Goal: Contribute content: Contribute content

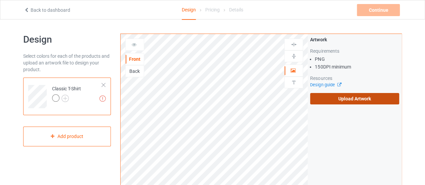
click at [335, 100] on label "Upload Artwork" at bounding box center [354, 98] width 89 height 11
click at [0, 0] on input "Upload Artwork" at bounding box center [0, 0] width 0 height 0
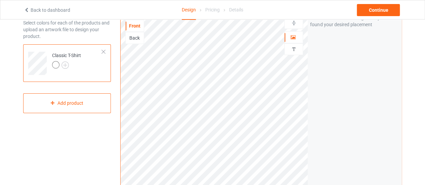
scroll to position [33, 0]
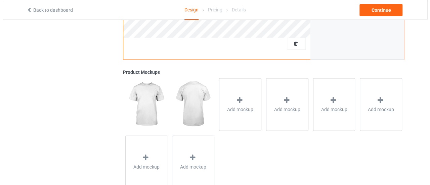
scroll to position [249, 0]
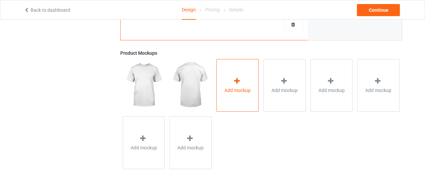
click at [242, 84] on div at bounding box center [237, 82] width 9 height 10
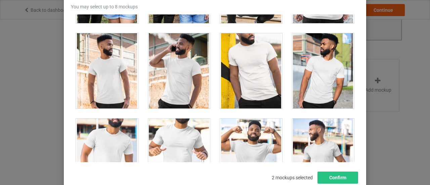
scroll to position [9638, 0]
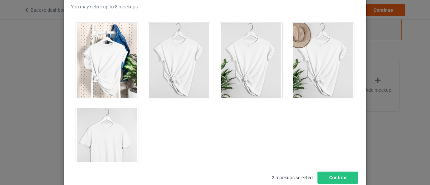
click at [112, 142] on div at bounding box center [107, 145] width 62 height 75
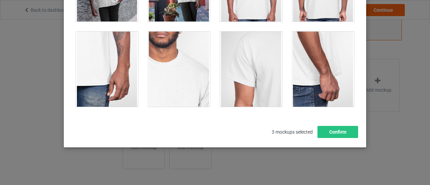
scroll to position [370, 0]
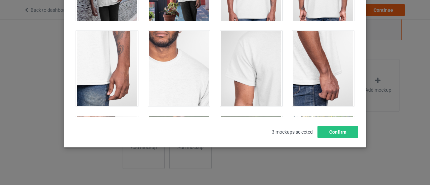
click at [28, 98] on div "Select mockups visible on campaign page You may select up to 8 mockups 1 2 3 3 …" at bounding box center [215, 92] width 430 height 185
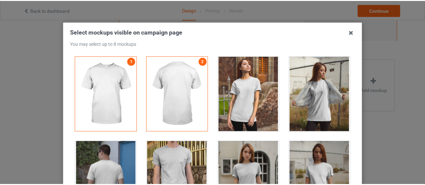
scroll to position [15, 0]
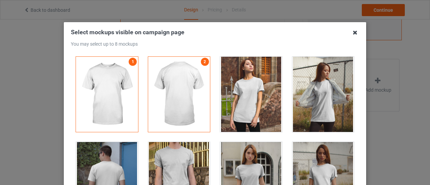
click at [352, 32] on icon at bounding box center [355, 32] width 11 height 11
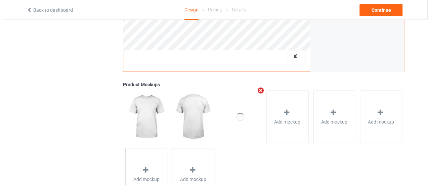
scroll to position [249, 0]
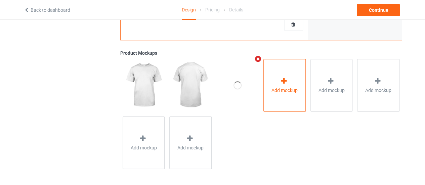
click at [286, 82] on icon at bounding box center [284, 80] width 8 height 7
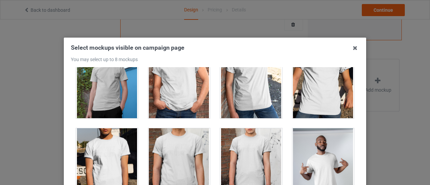
scroll to position [200, 0]
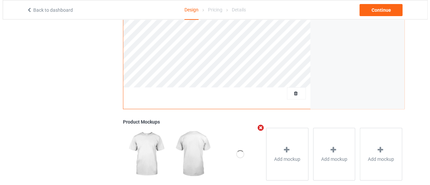
scroll to position [210, 0]
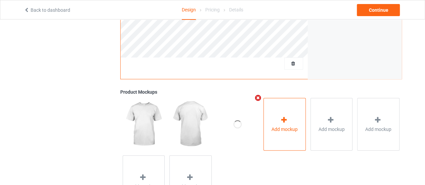
click at [277, 121] on div "Add mockup" at bounding box center [284, 124] width 42 height 53
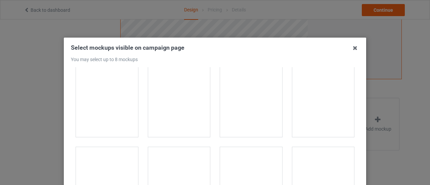
scroll to position [864, 0]
